Goal: Task Accomplishment & Management: Manage account settings

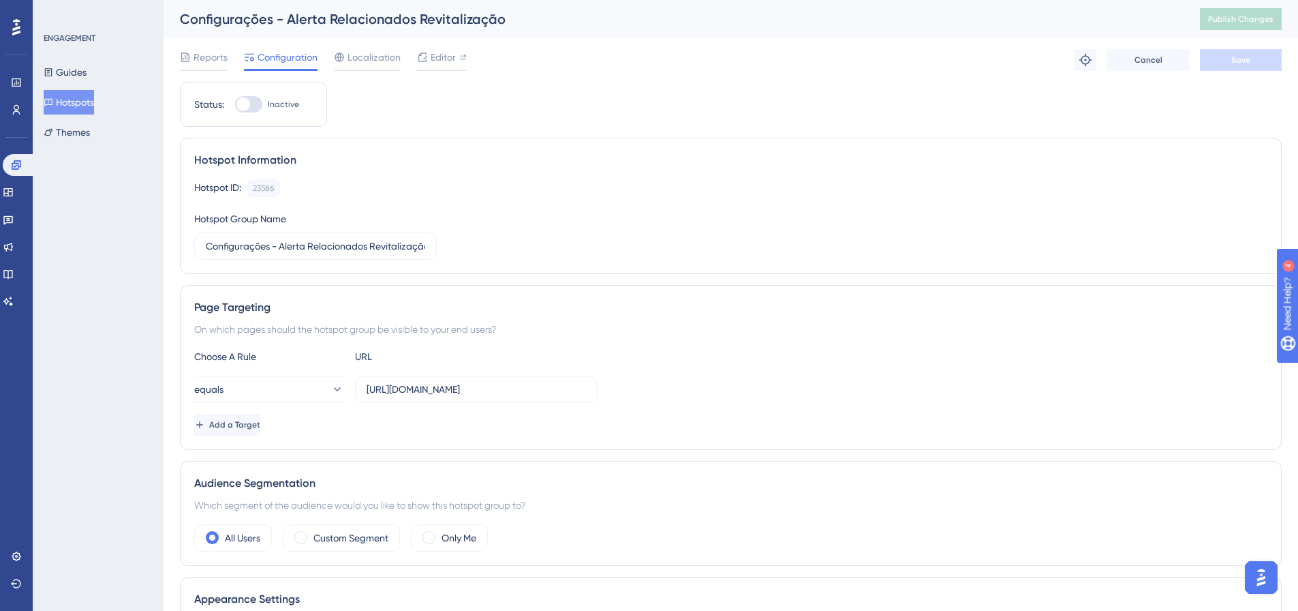
click at [67, 96] on button "Hotspots" at bounding box center [69, 102] width 50 height 25
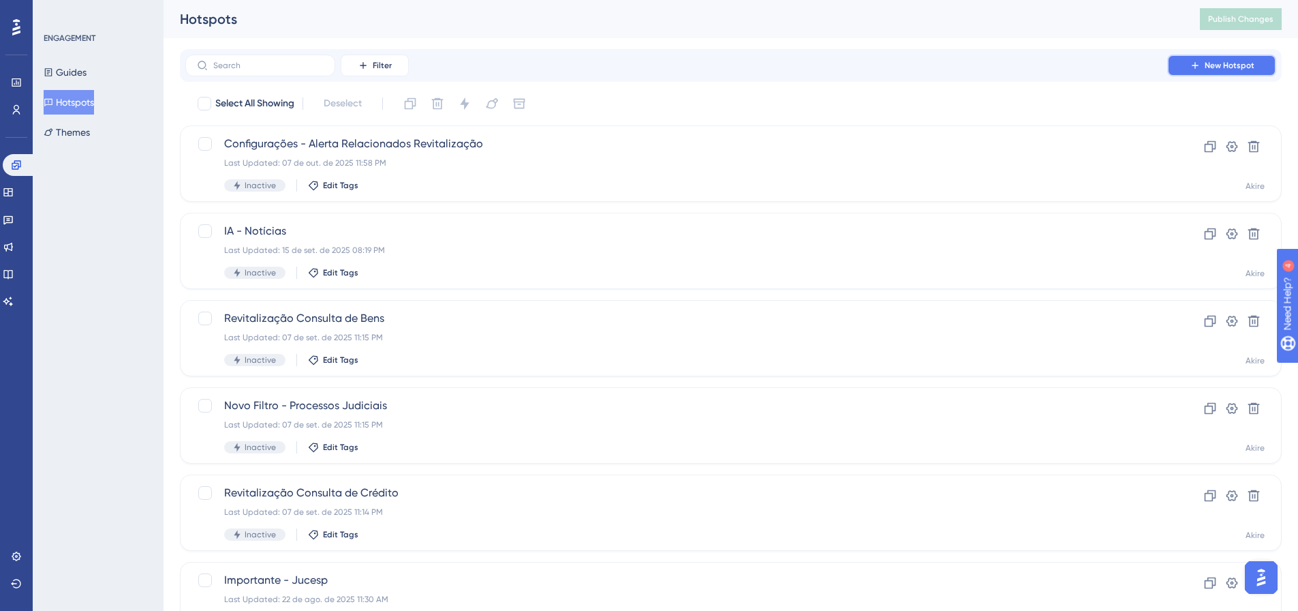
click at [1225, 68] on span "New Hotspot" at bounding box center [1230, 65] width 50 height 11
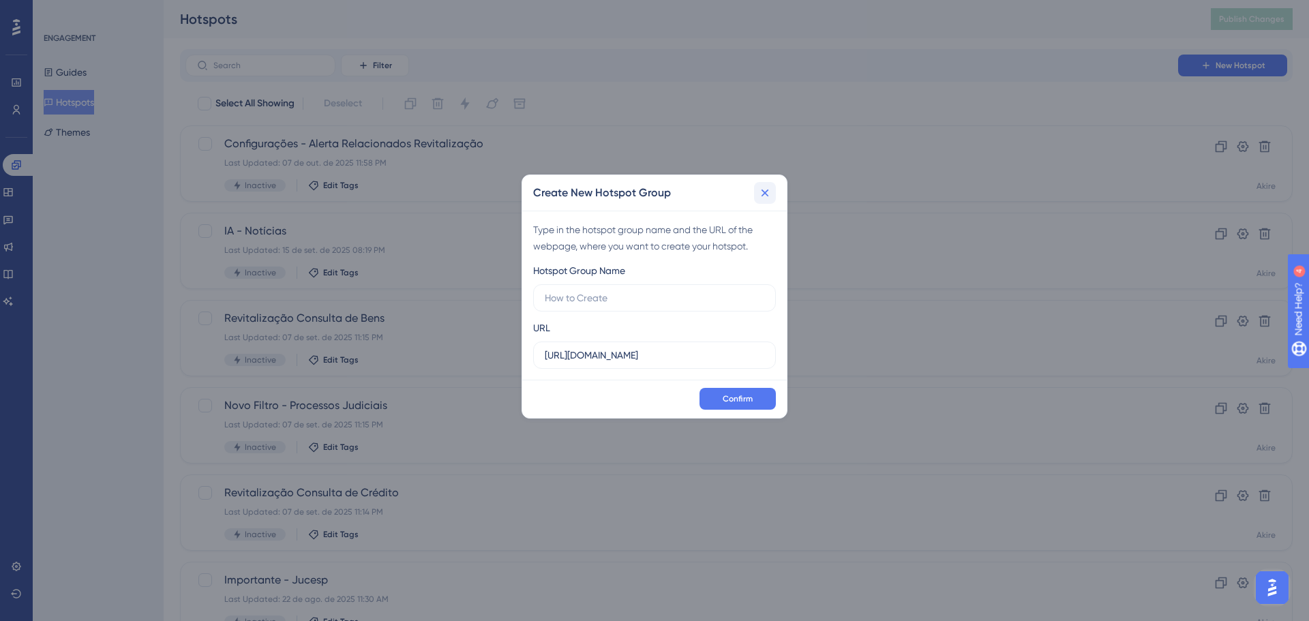
click at [769, 198] on icon at bounding box center [765, 193] width 14 height 14
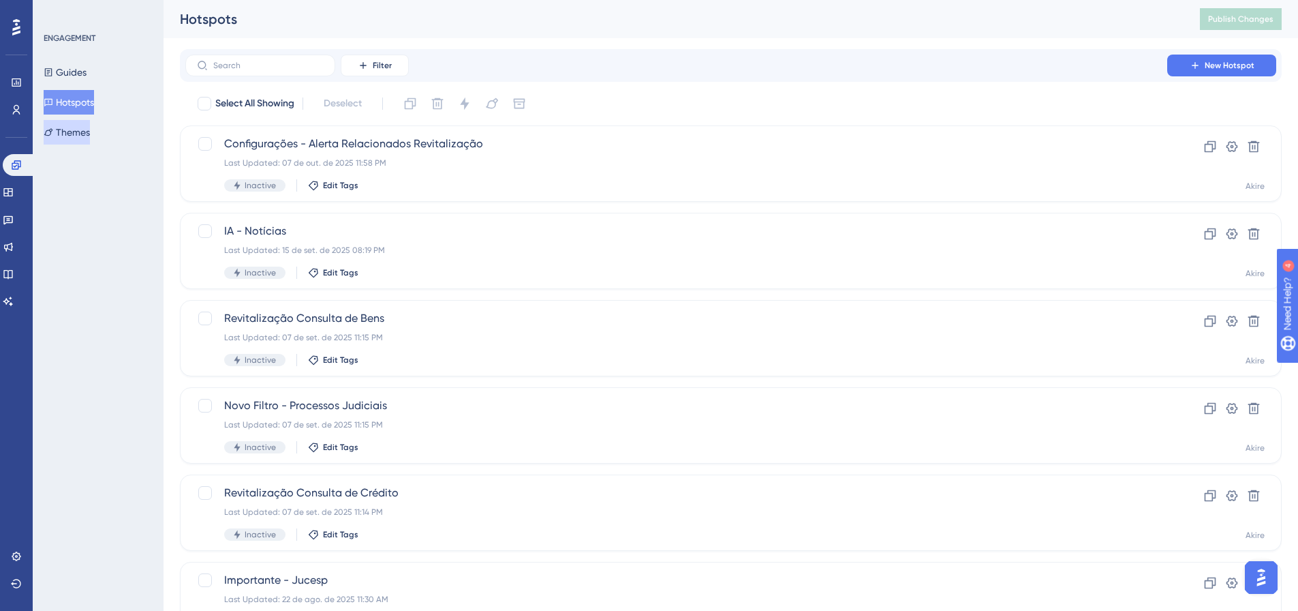
click at [87, 136] on button "Themes" at bounding box center [67, 132] width 46 height 25
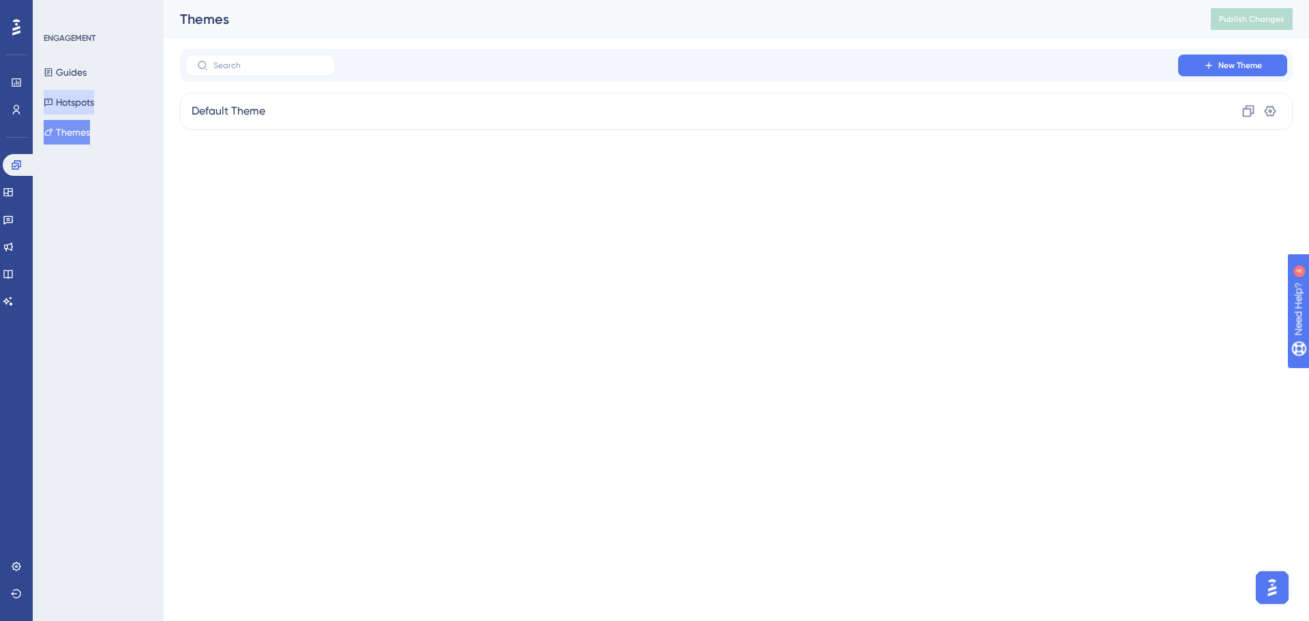
click at [94, 106] on button "Hotspots" at bounding box center [69, 102] width 50 height 25
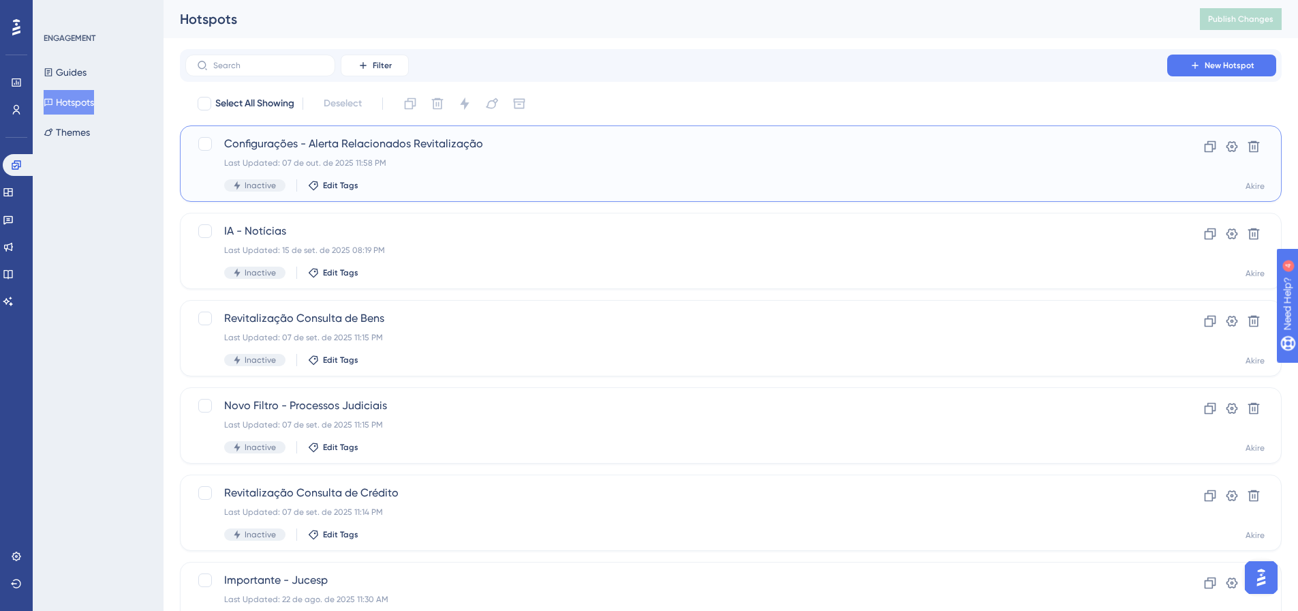
click at [805, 147] on span "Configurações - Alerta Relacionados Revitalização" at bounding box center [676, 144] width 904 height 16
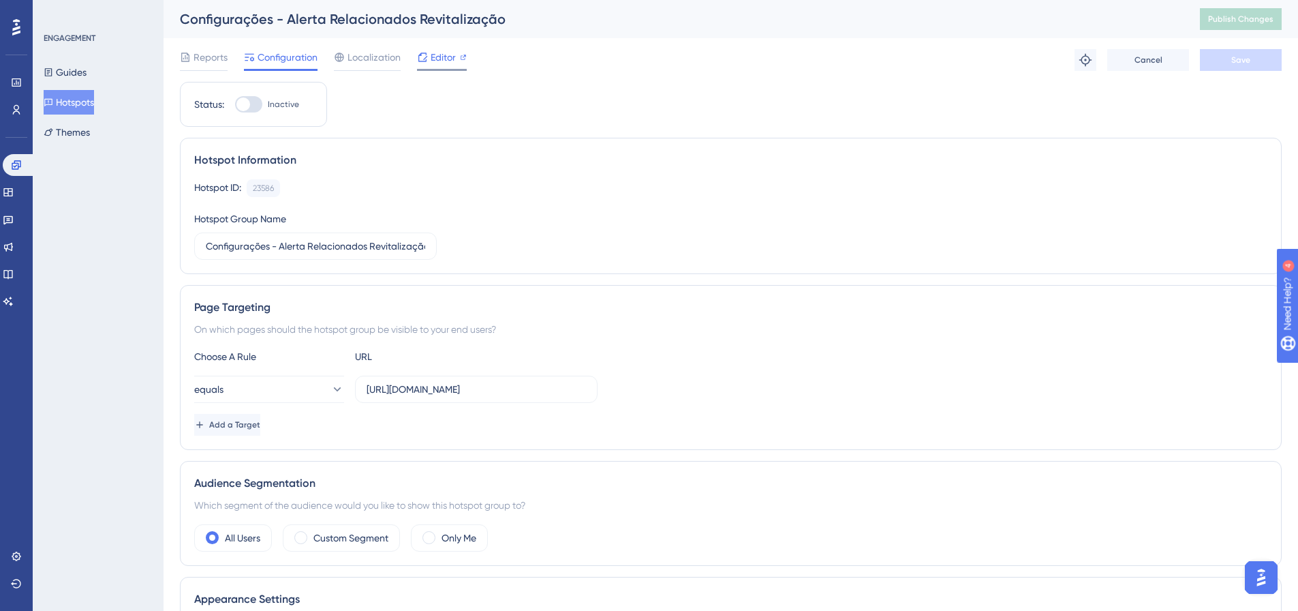
click at [431, 53] on span "Editor" at bounding box center [443, 57] width 25 height 16
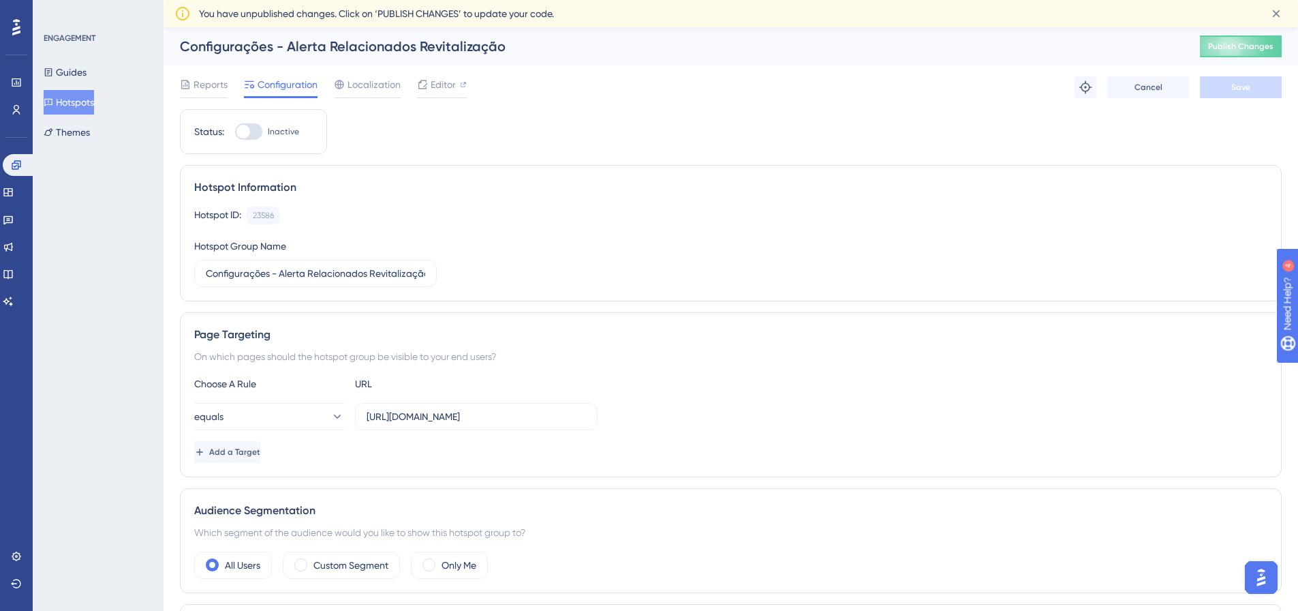
click at [247, 131] on div at bounding box center [243, 132] width 14 height 14
click at [235, 132] on input "Inactive" at bounding box center [234, 132] width 1 height 1
click at [1239, 87] on span "Save" at bounding box center [1240, 87] width 19 height 11
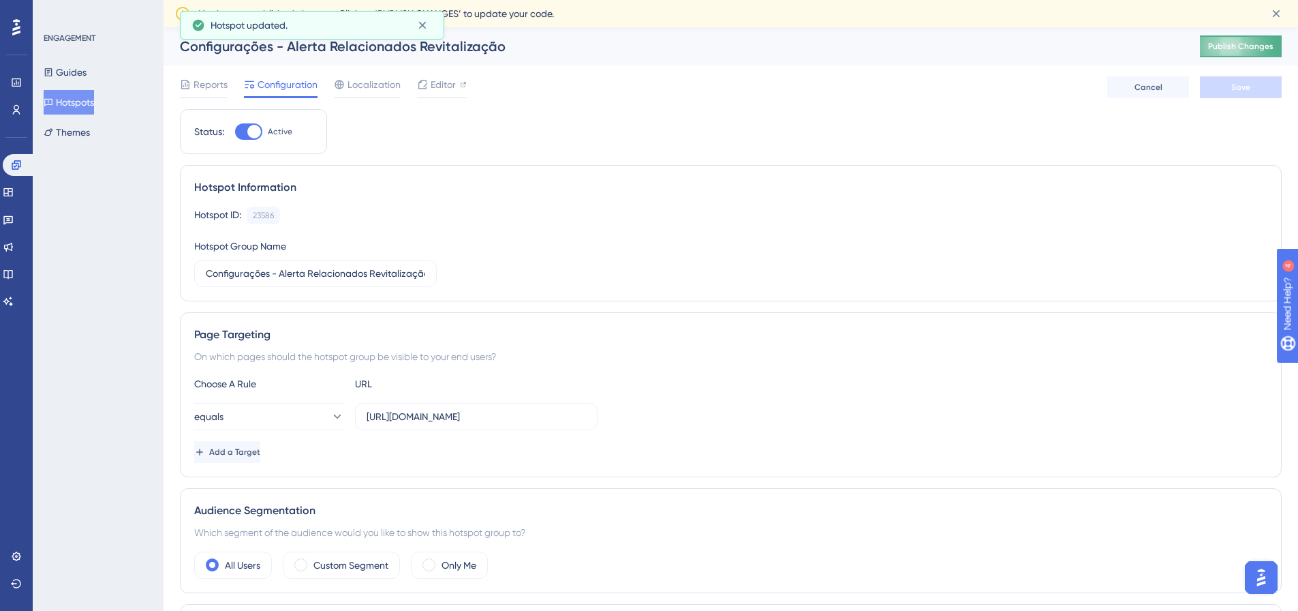
click at [1253, 42] on span "Publish Changes" at bounding box center [1240, 46] width 65 height 11
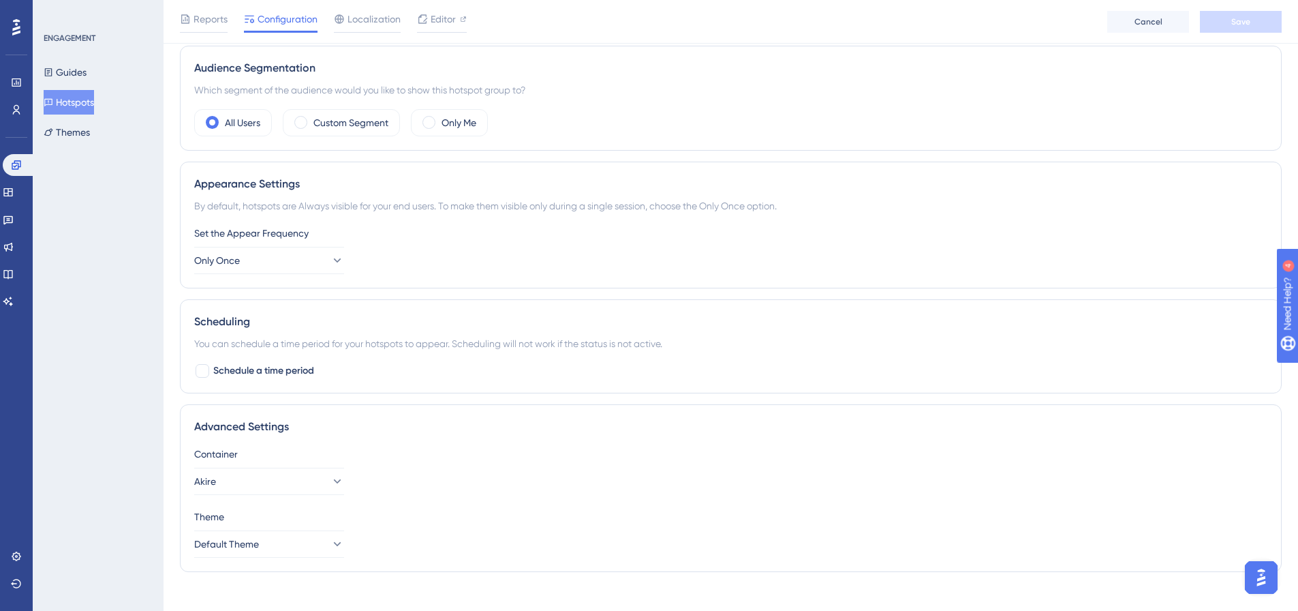
scroll to position [436, 0]
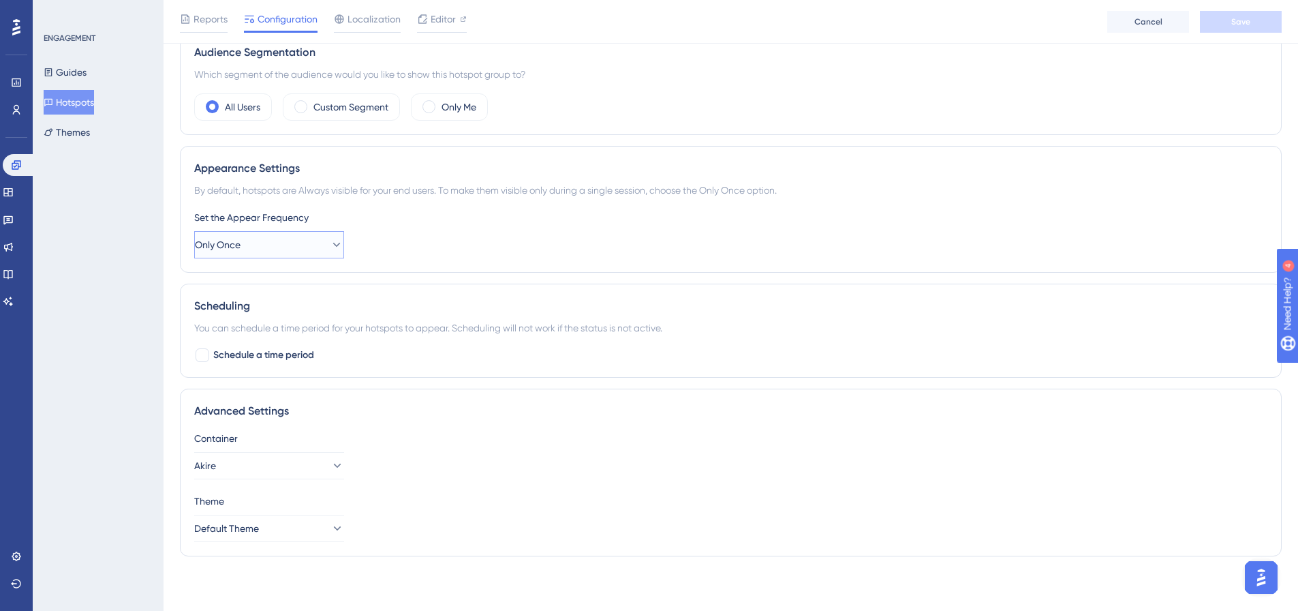
click at [266, 247] on button "Only Once" at bounding box center [269, 244] width 150 height 27
click at [261, 277] on div "Only Once Only Once" at bounding box center [269, 286] width 110 height 27
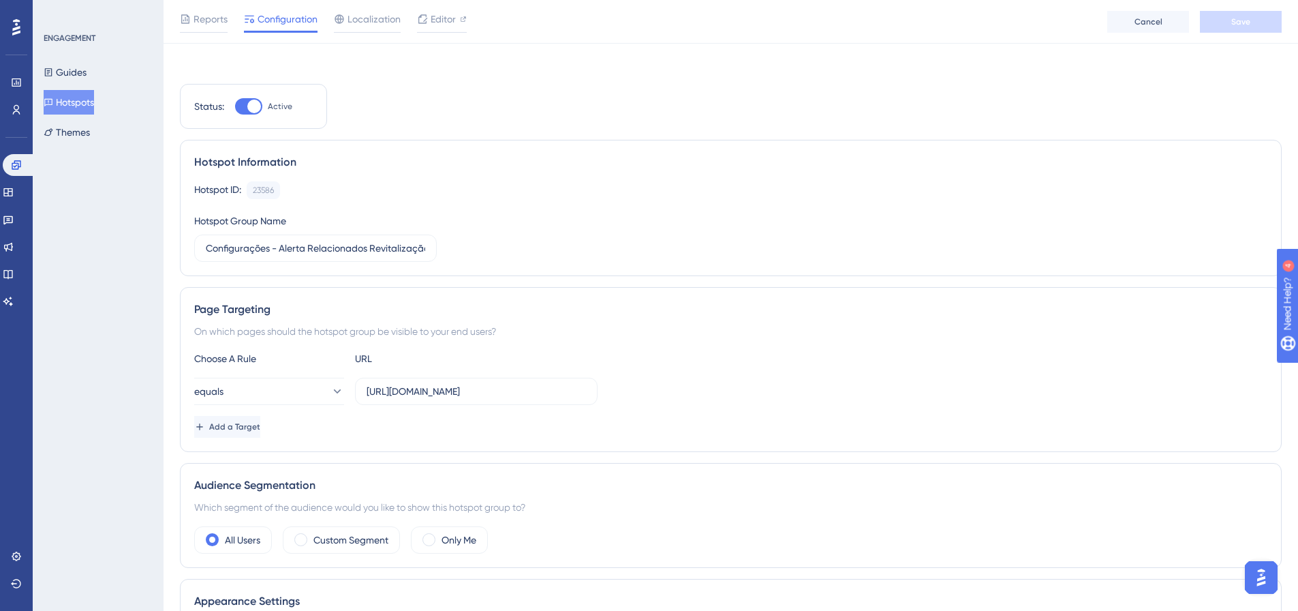
scroll to position [0, 0]
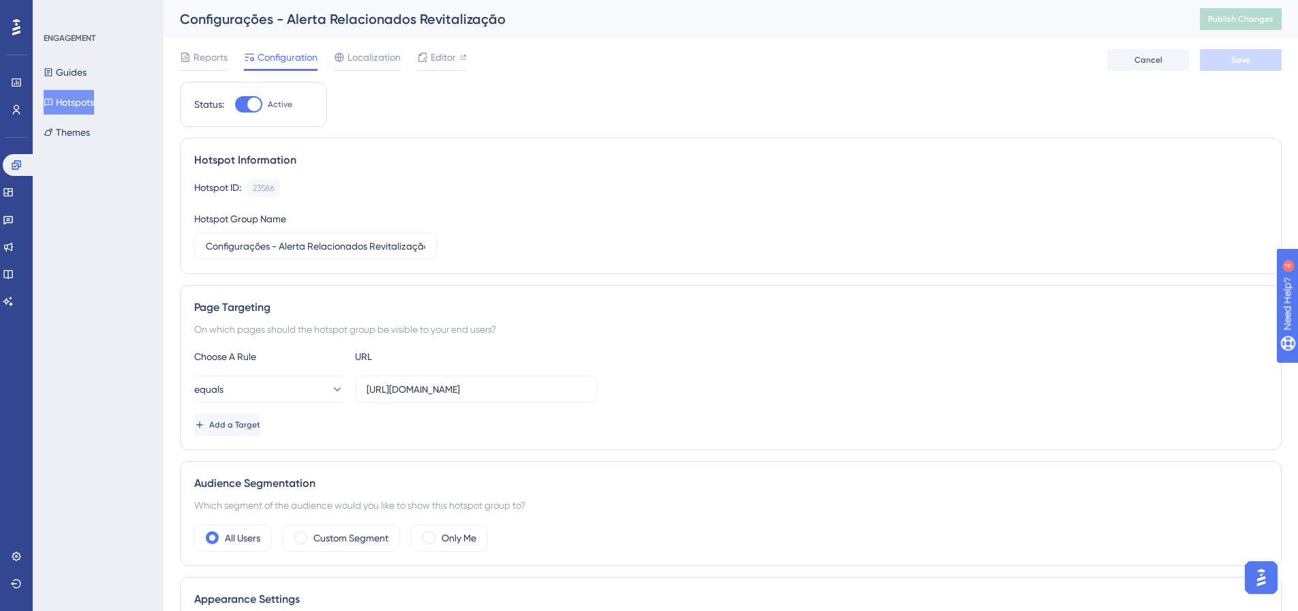
click at [247, 102] on div at bounding box center [248, 104] width 27 height 16
click at [235, 104] on input "Active" at bounding box center [234, 104] width 1 height 1
checkbox input "false"
click at [1234, 55] on span "Save" at bounding box center [1240, 60] width 19 height 11
click at [1246, 18] on span "Publish Changes" at bounding box center [1240, 19] width 65 height 11
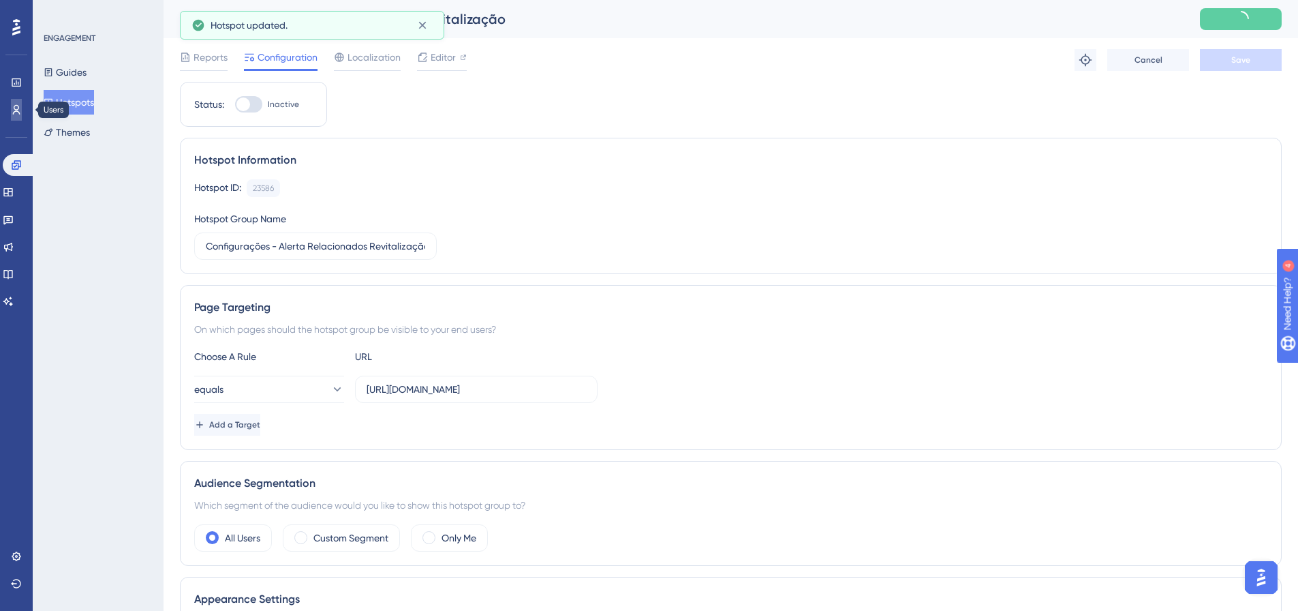
click at [11, 115] on link at bounding box center [16, 110] width 11 height 22
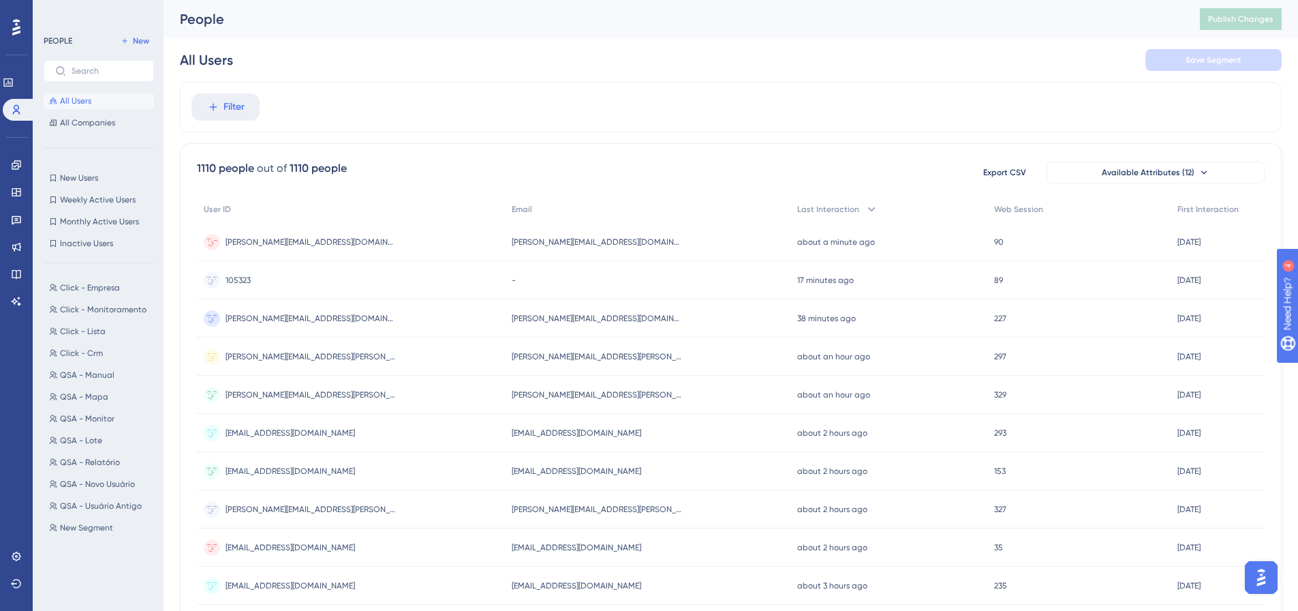
click at [432, 243] on div "jefferson.chagas@akire.com.br jefferson.chagas@akire.com.br" at bounding box center [351, 242] width 308 height 38
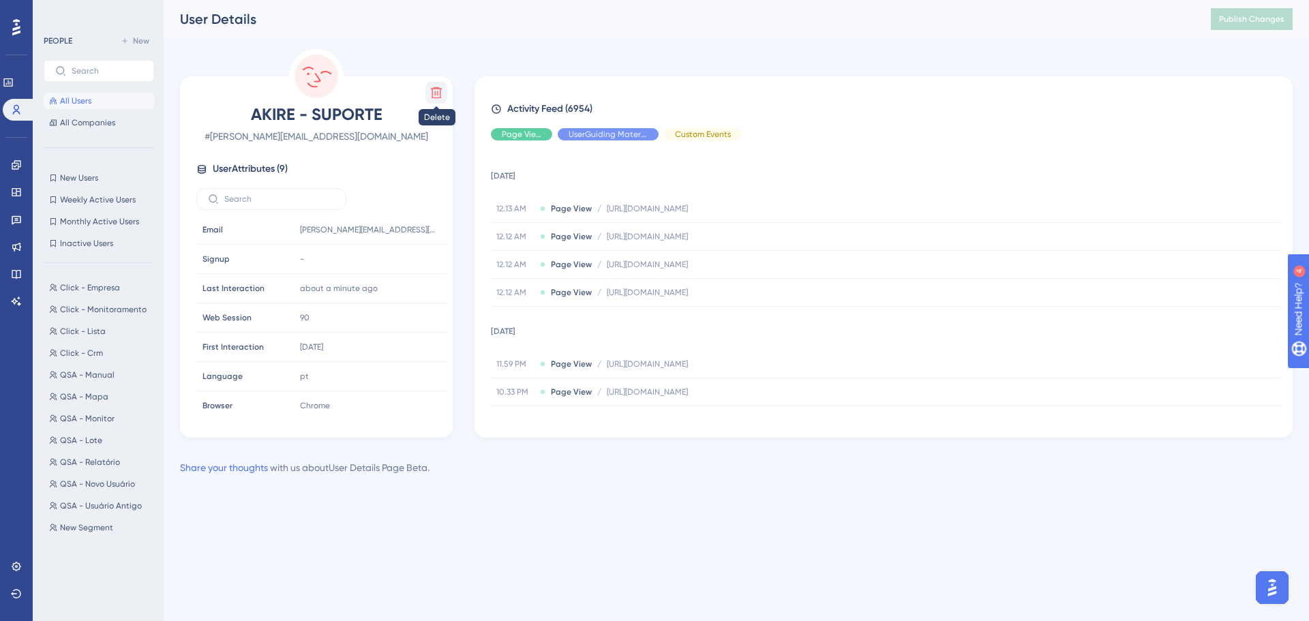
click at [438, 93] on icon at bounding box center [437, 93] width 12 height 12
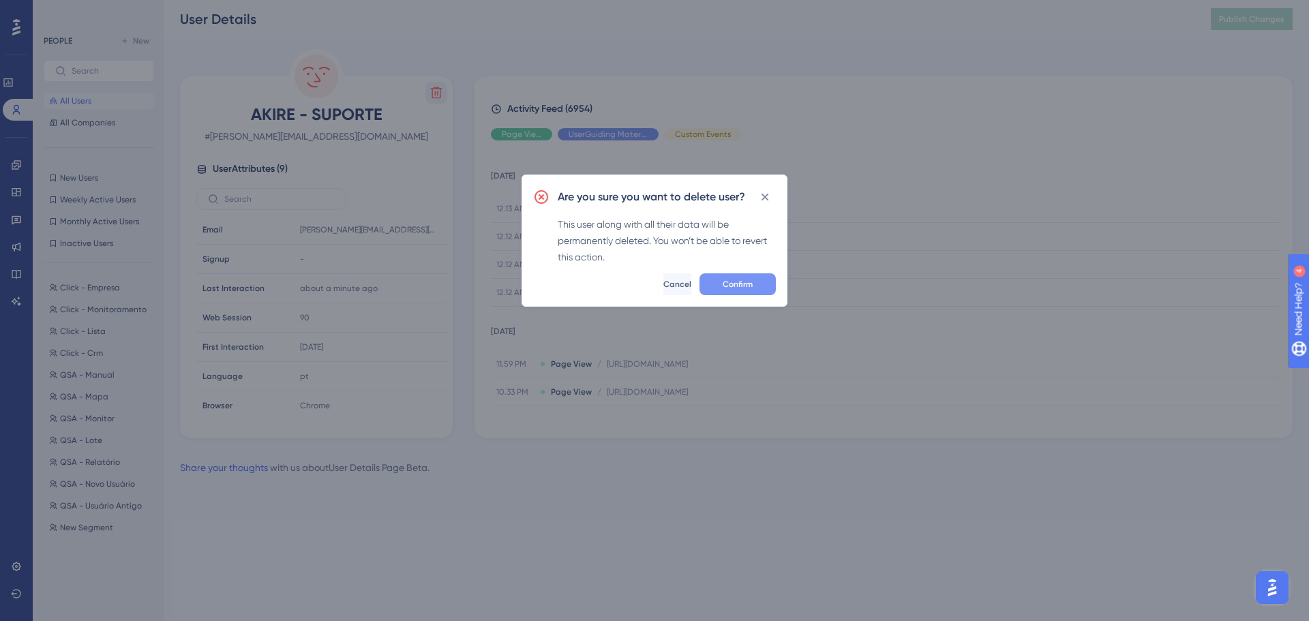
click at [746, 288] on span "Confirm" at bounding box center [737, 284] width 30 height 11
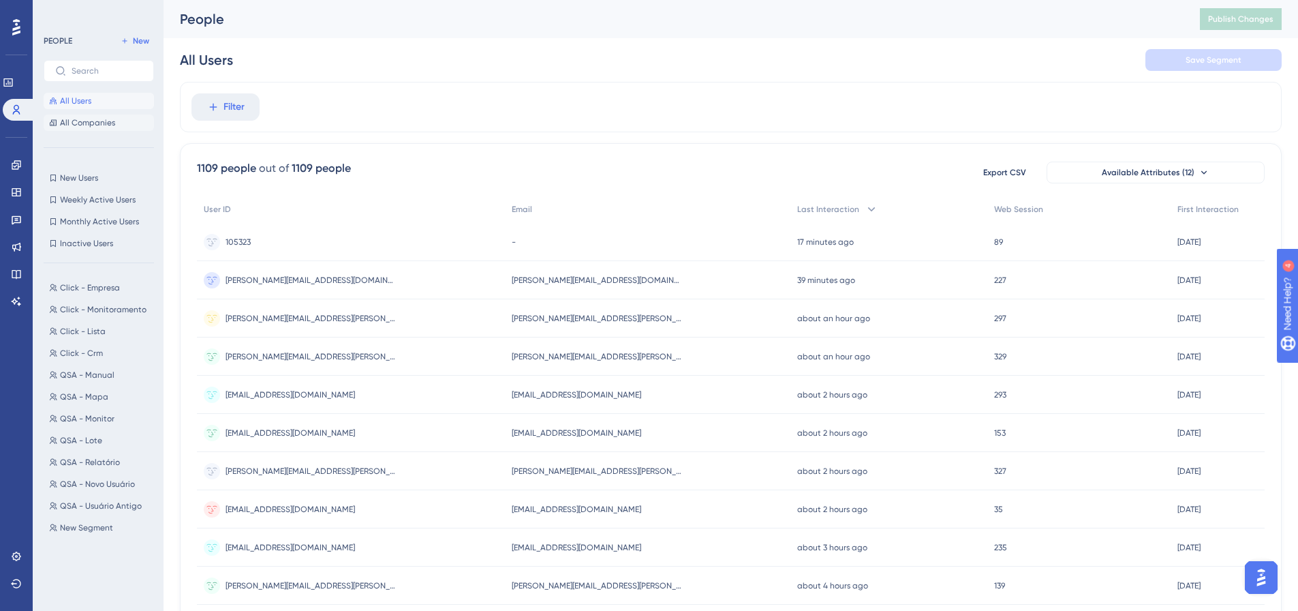
click at [93, 121] on span "All Companies" at bounding box center [87, 122] width 55 height 11
